Goal: Information Seeking & Learning: Learn about a topic

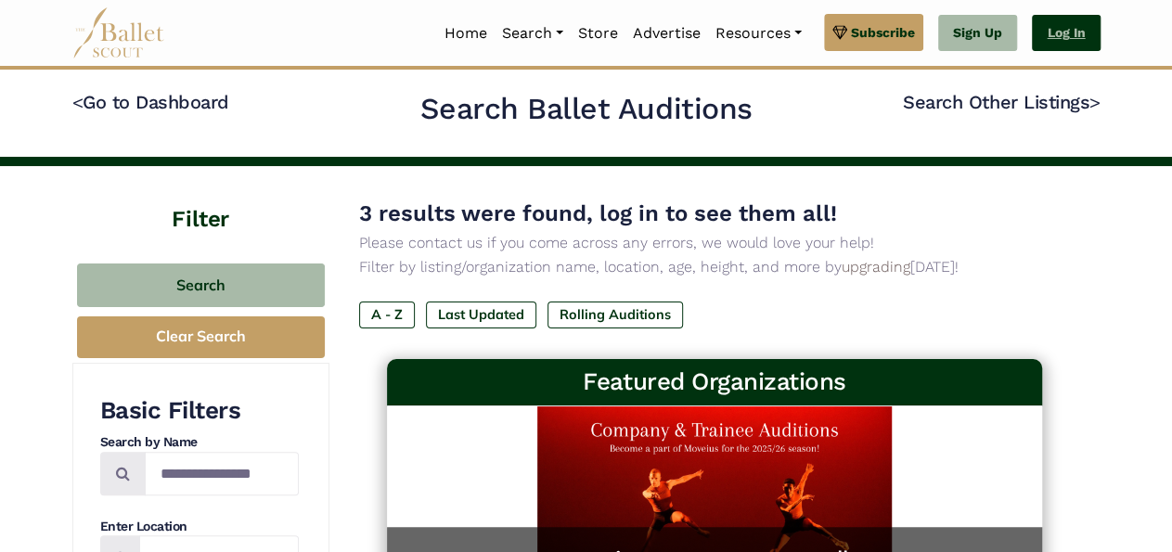
click at [1067, 31] on link "Log In" at bounding box center [1066, 33] width 68 height 37
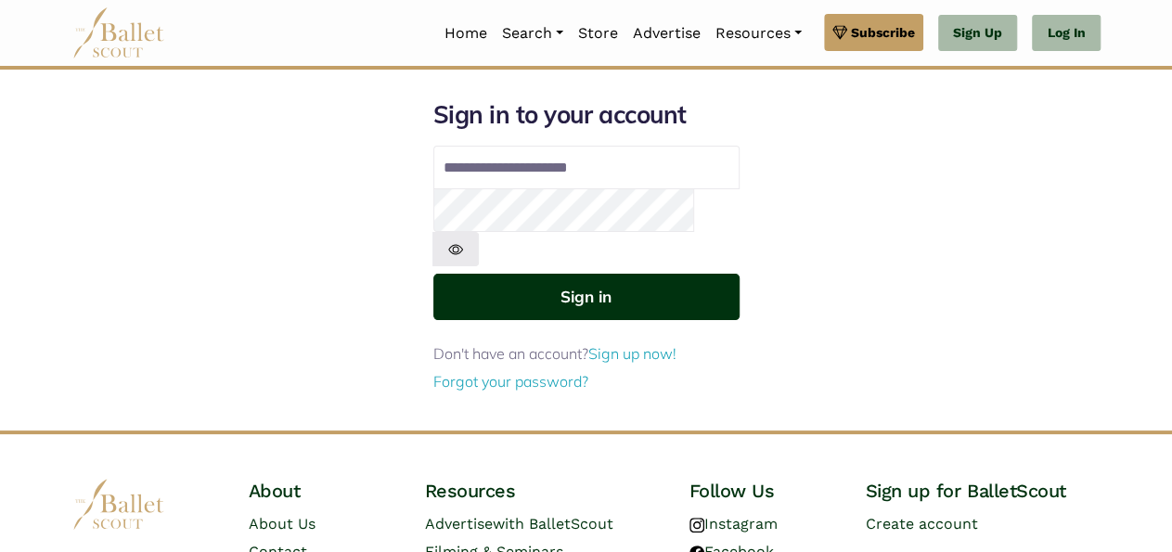
type input "**********"
click at [636, 274] on button "Sign in" at bounding box center [586, 296] width 306 height 45
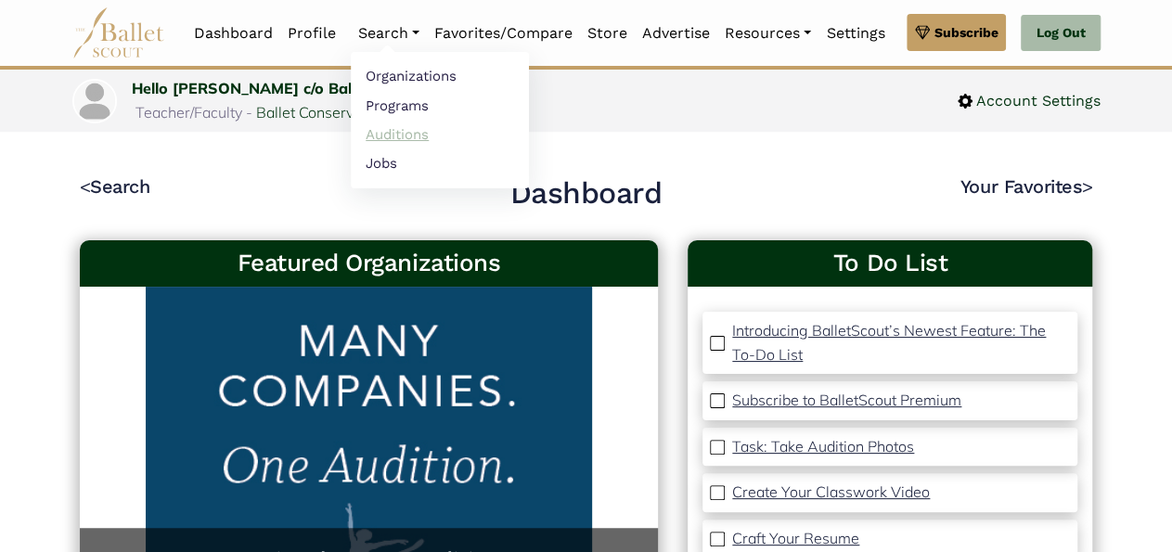
click at [395, 137] on link "Auditions" at bounding box center [440, 134] width 178 height 29
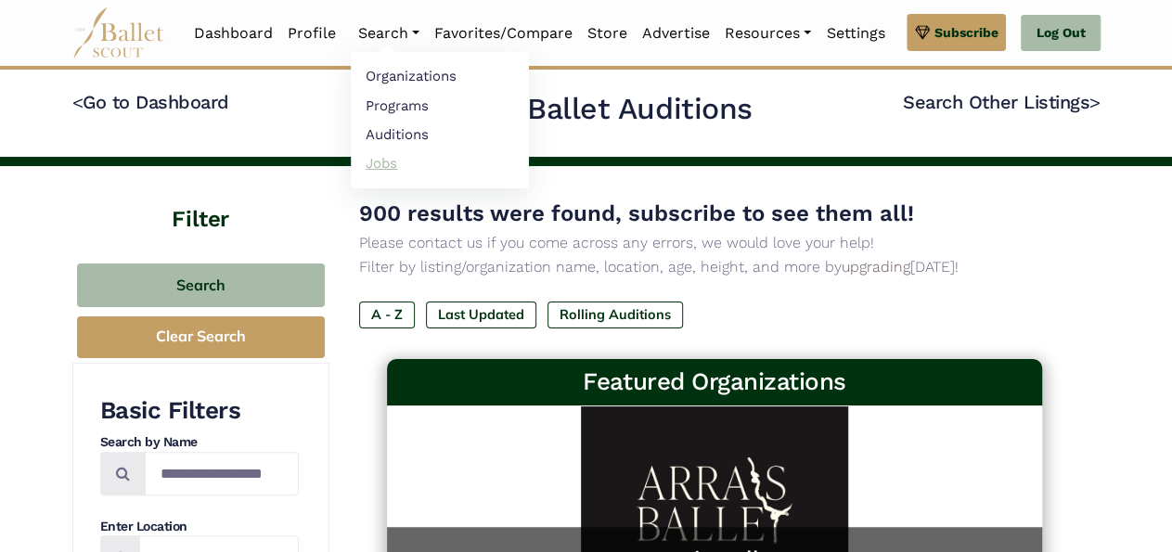
click at [381, 165] on link "Jobs" at bounding box center [440, 162] width 178 height 29
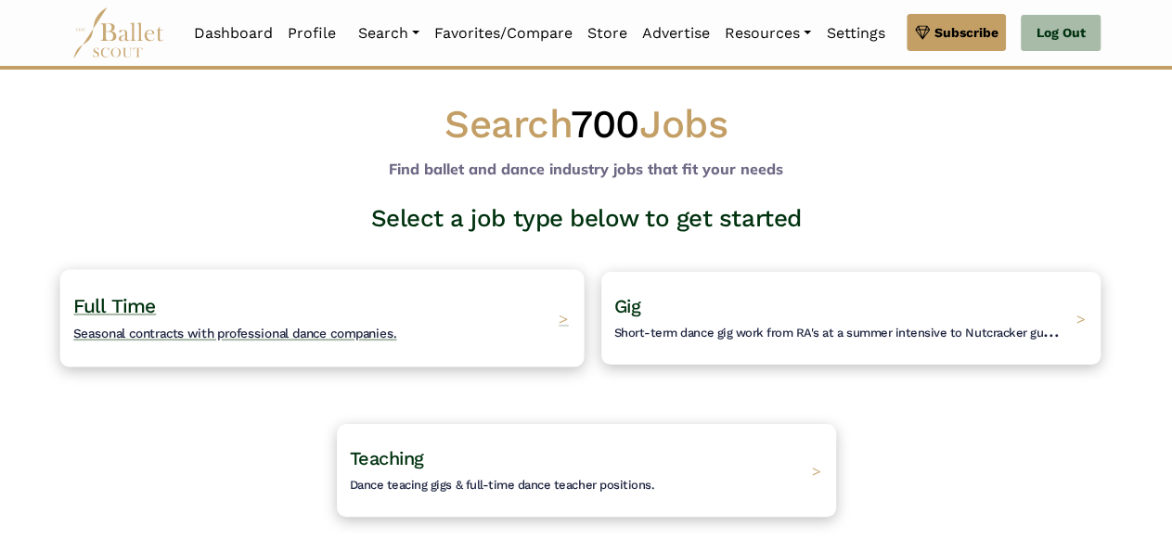
click at [257, 327] on span "Seasonal contracts with professional dance companies." at bounding box center [234, 333] width 323 height 15
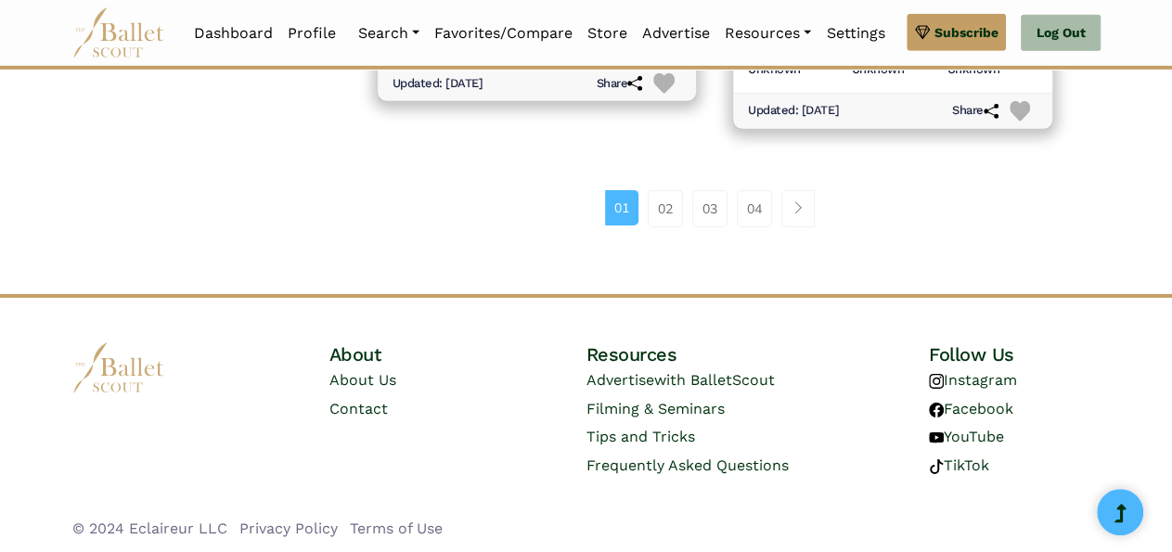
scroll to position [2855, 0]
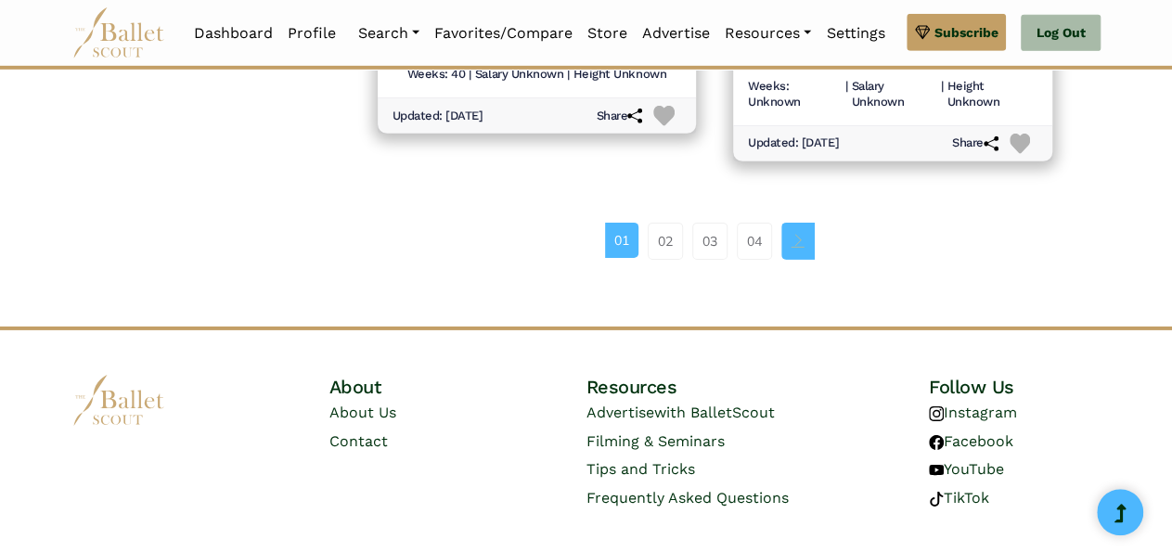
click at [795, 237] on span "Page navigation example" at bounding box center [798, 240] width 13 height 13
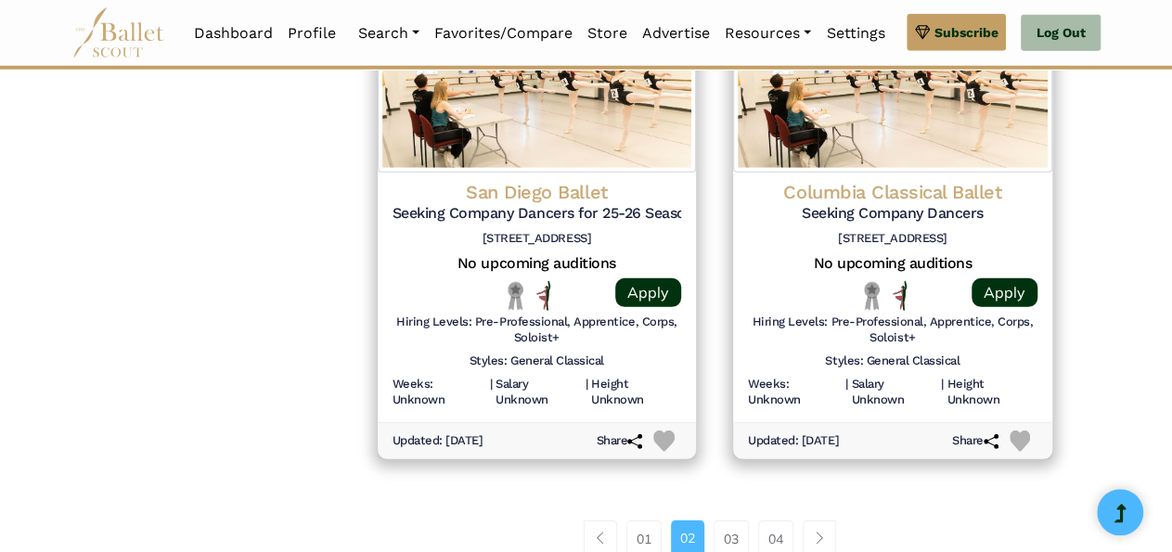
scroll to position [2558, 0]
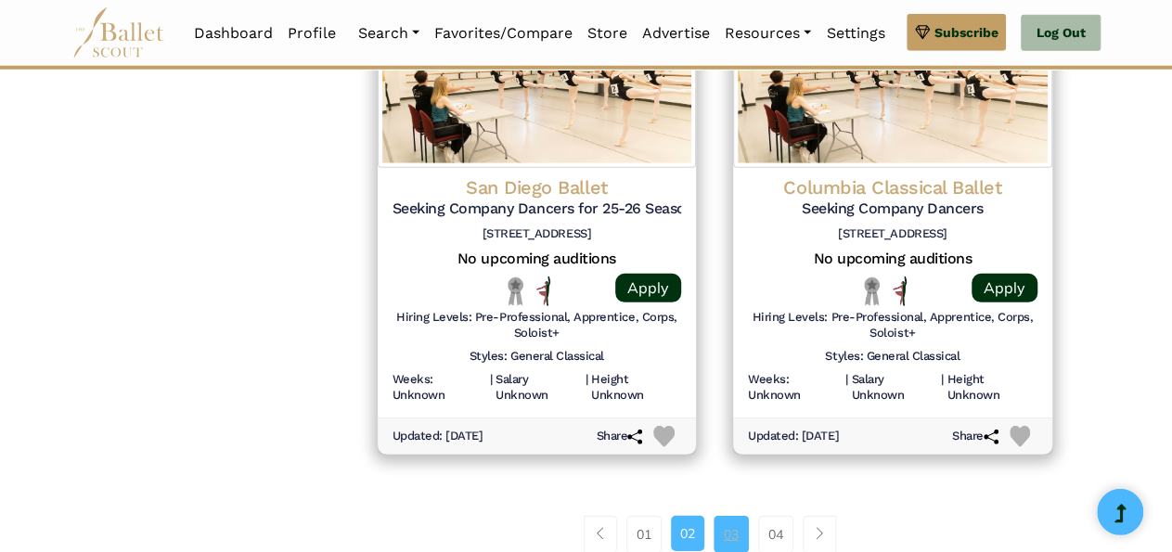
click at [734, 535] on link "03" at bounding box center [731, 534] width 35 height 37
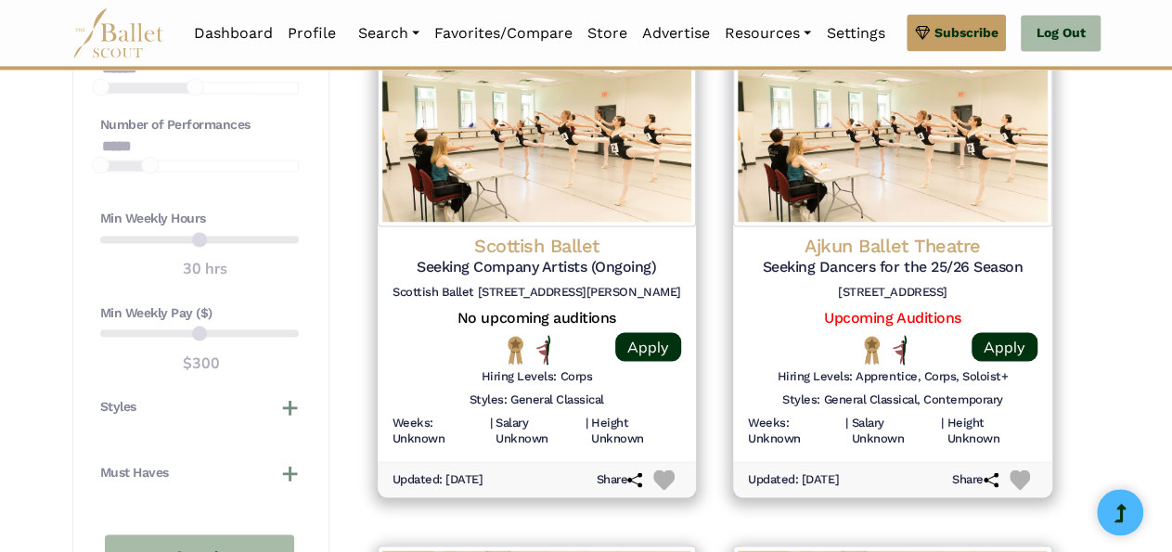
scroll to position [1456, 0]
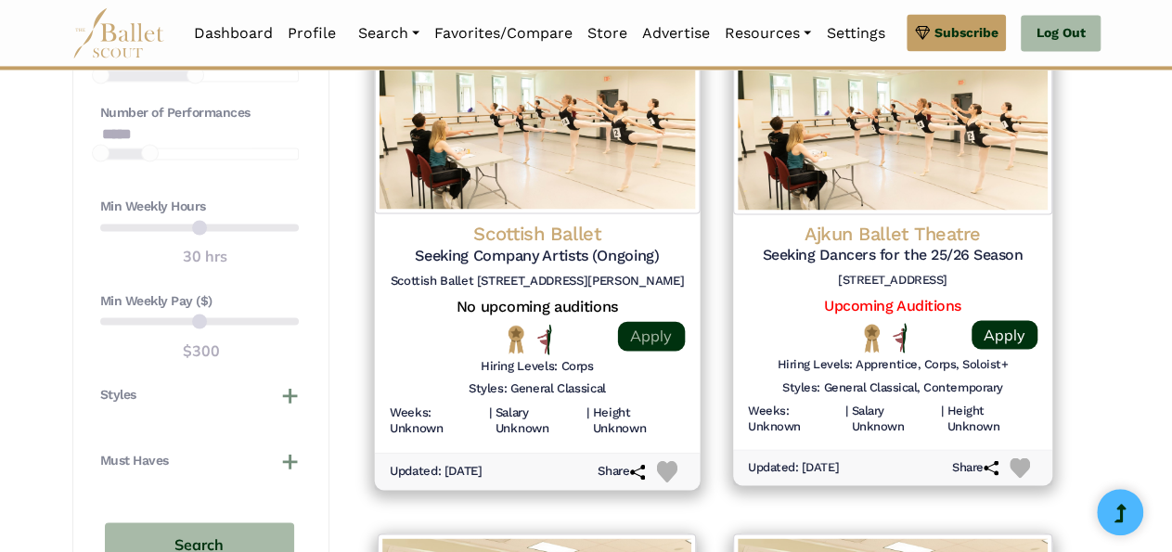
click at [660, 341] on link "Apply" at bounding box center [650, 336] width 67 height 30
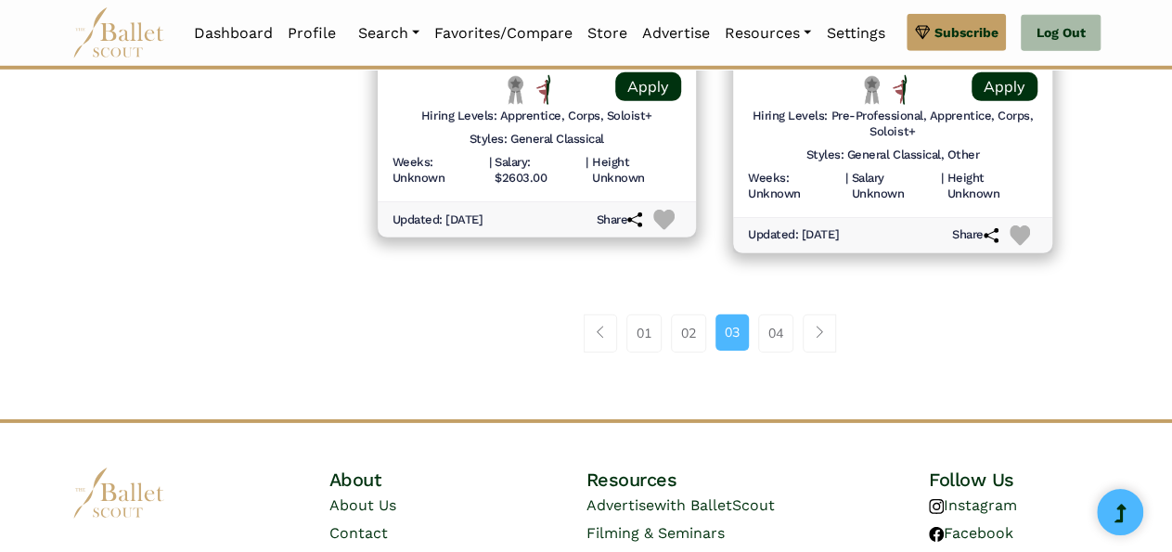
scroll to position [2737, 0]
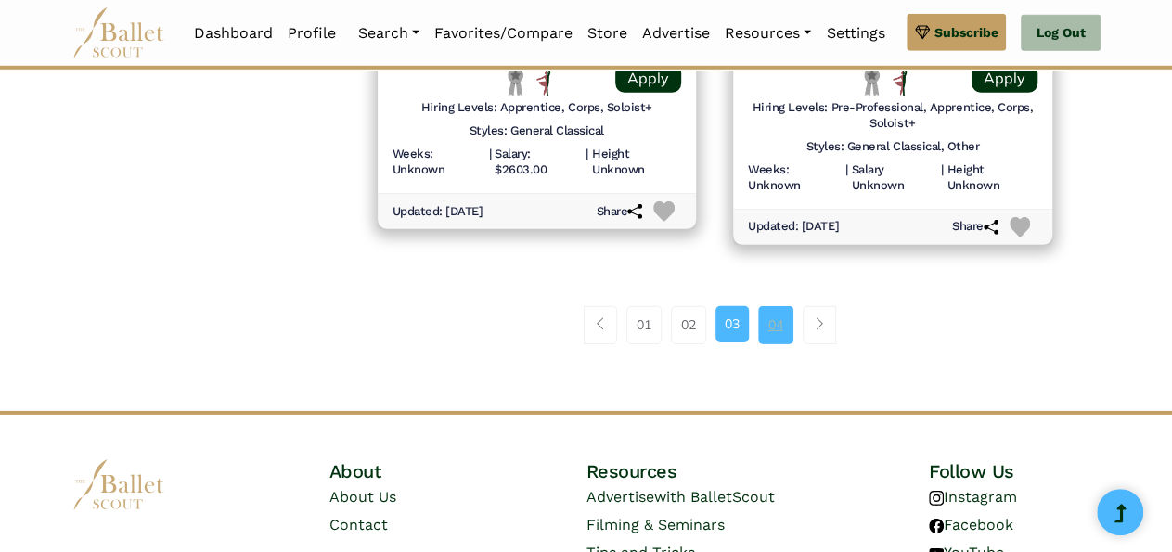
click at [776, 325] on link "04" at bounding box center [775, 324] width 35 height 37
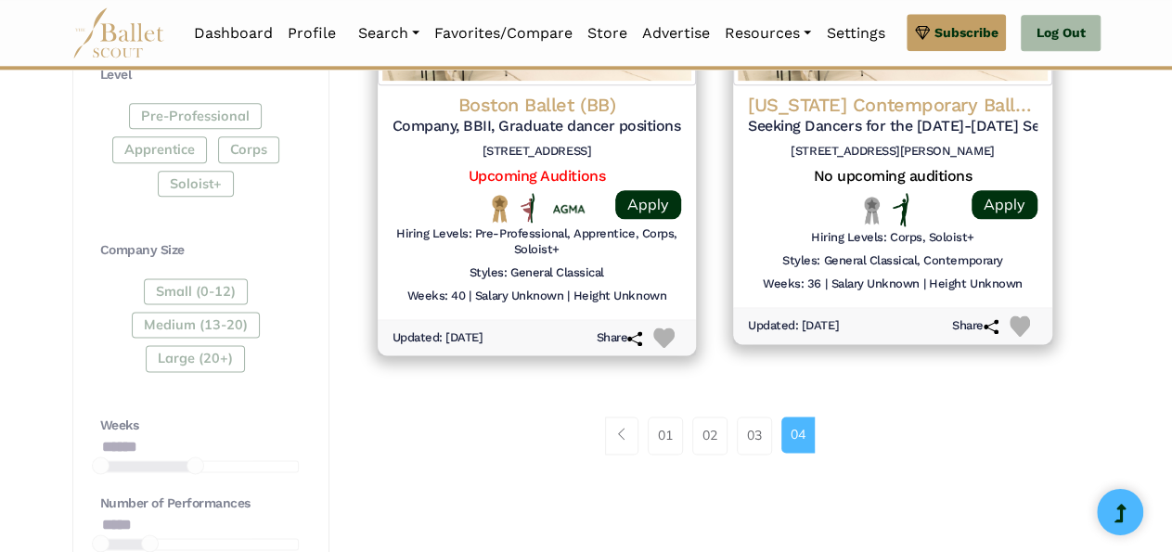
scroll to position [1063, 0]
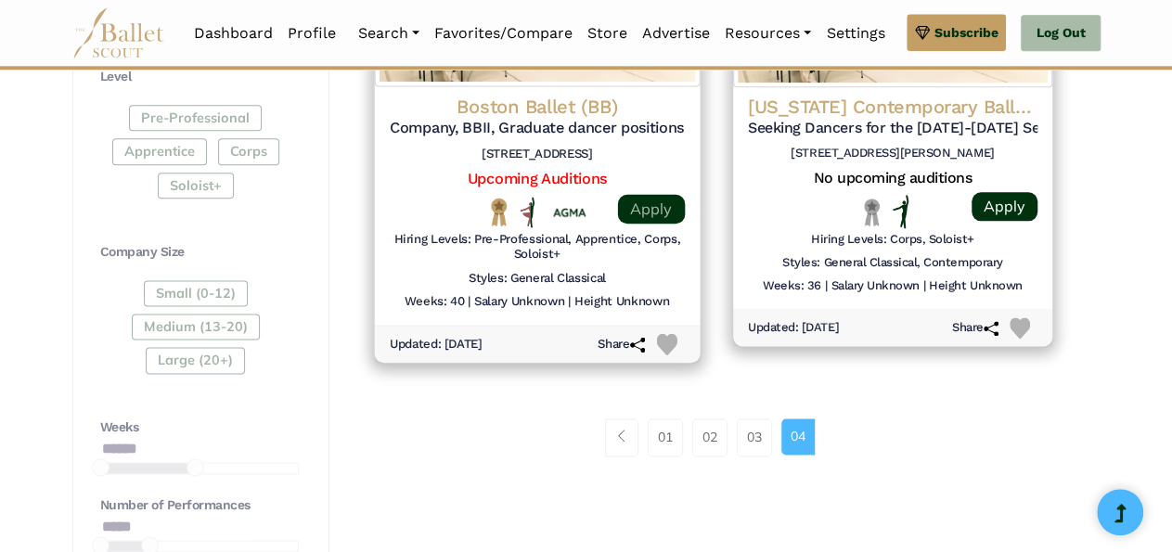
click at [646, 210] on link "Apply" at bounding box center [650, 209] width 67 height 30
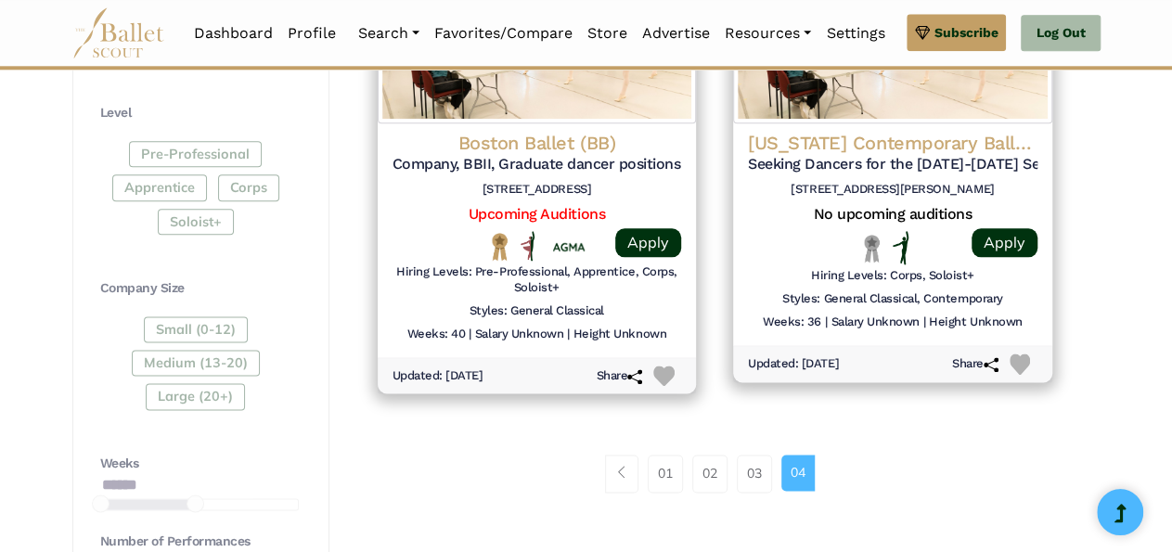
scroll to position [1024, 0]
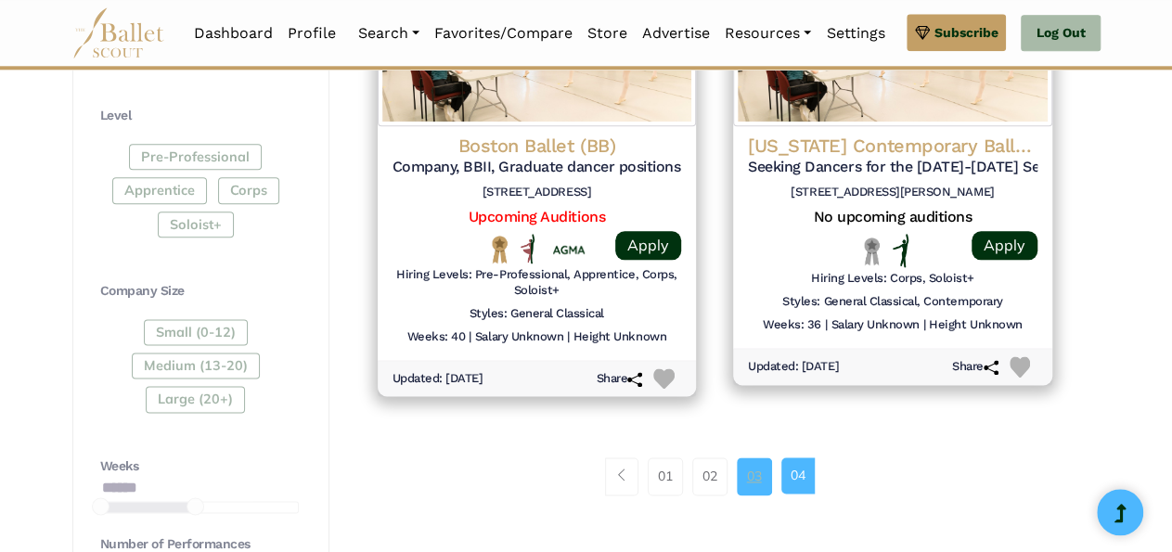
click at [753, 471] on link "03" at bounding box center [754, 475] width 35 height 37
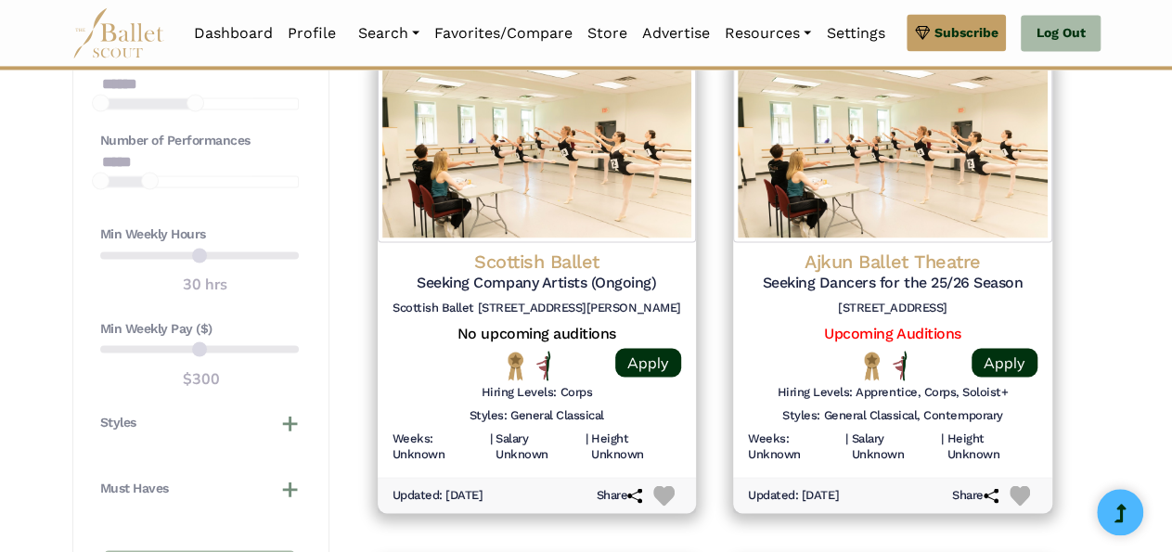
scroll to position [1468, 0]
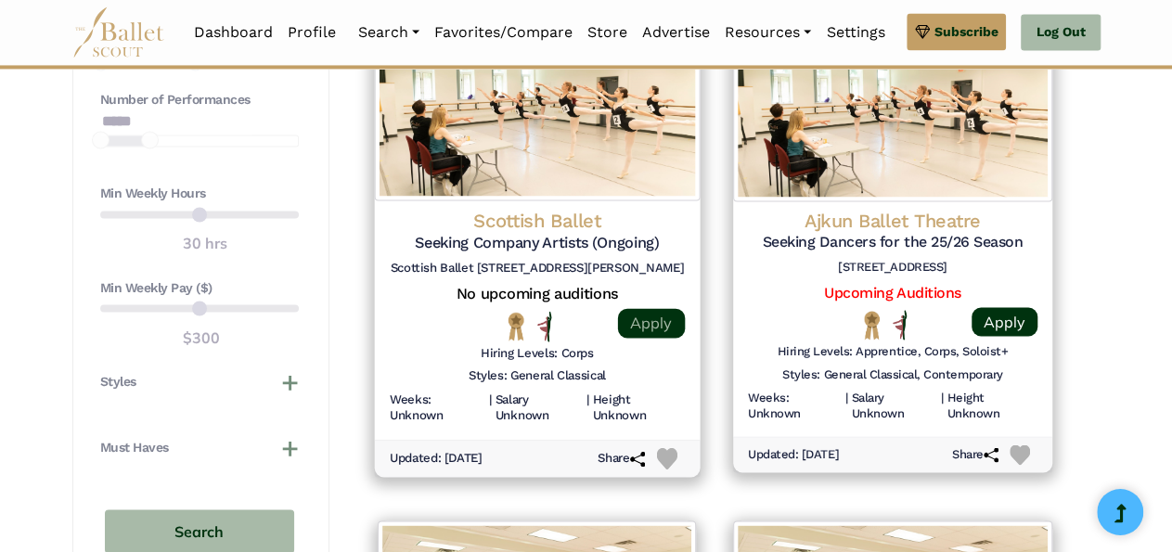
click at [645, 318] on link "Apply" at bounding box center [650, 324] width 67 height 30
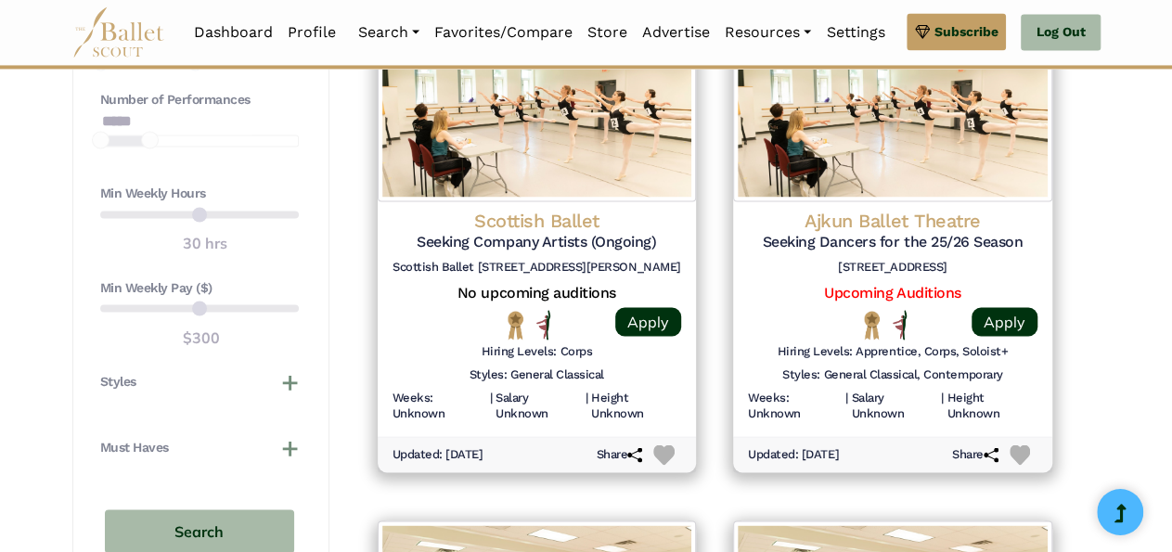
scroll to position [0, 0]
